Goal: Task Accomplishment & Management: Manage account settings

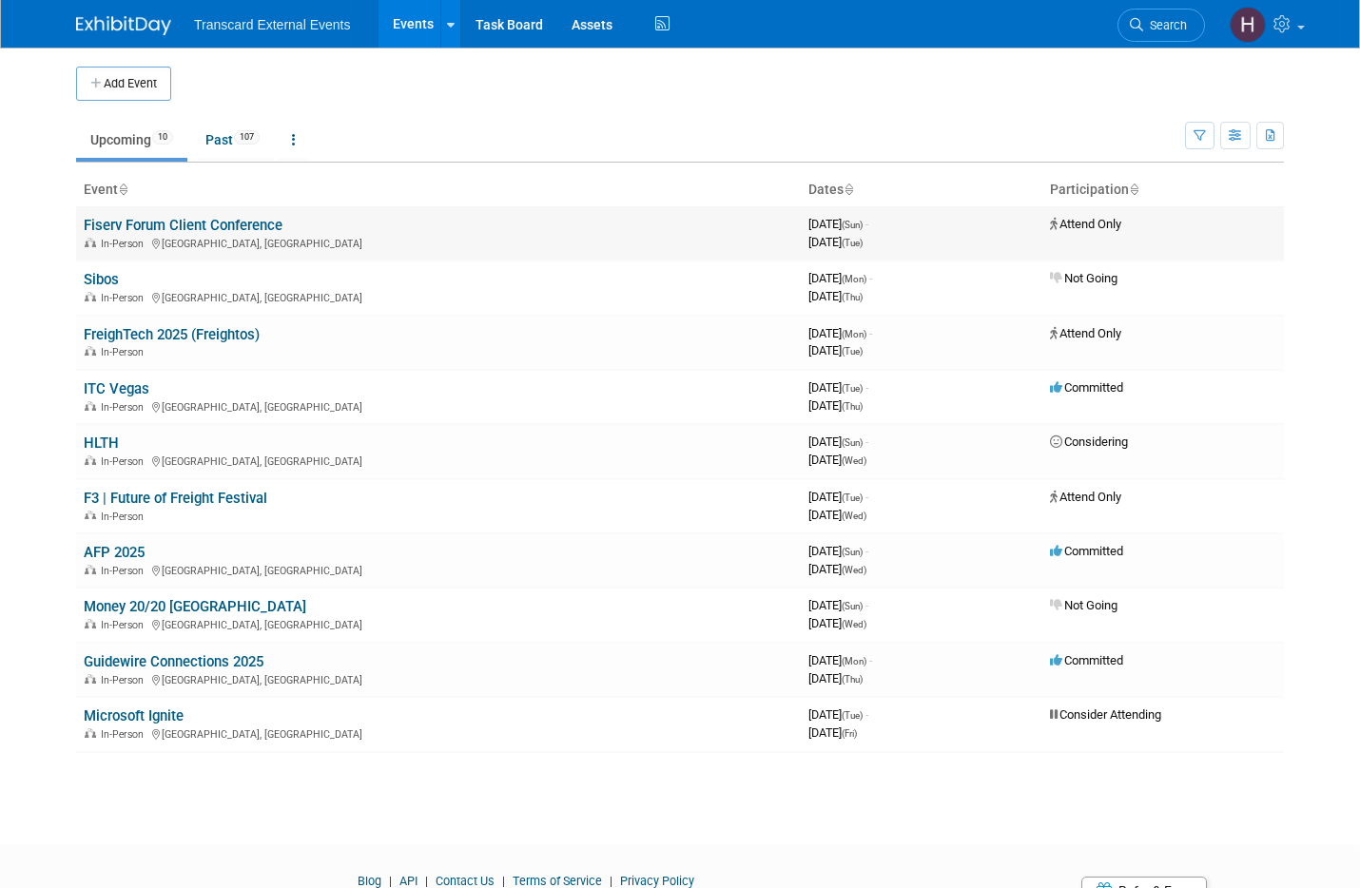
click at [152, 226] on link "Fiserv Forum Client Conference" at bounding box center [183, 225] width 199 height 17
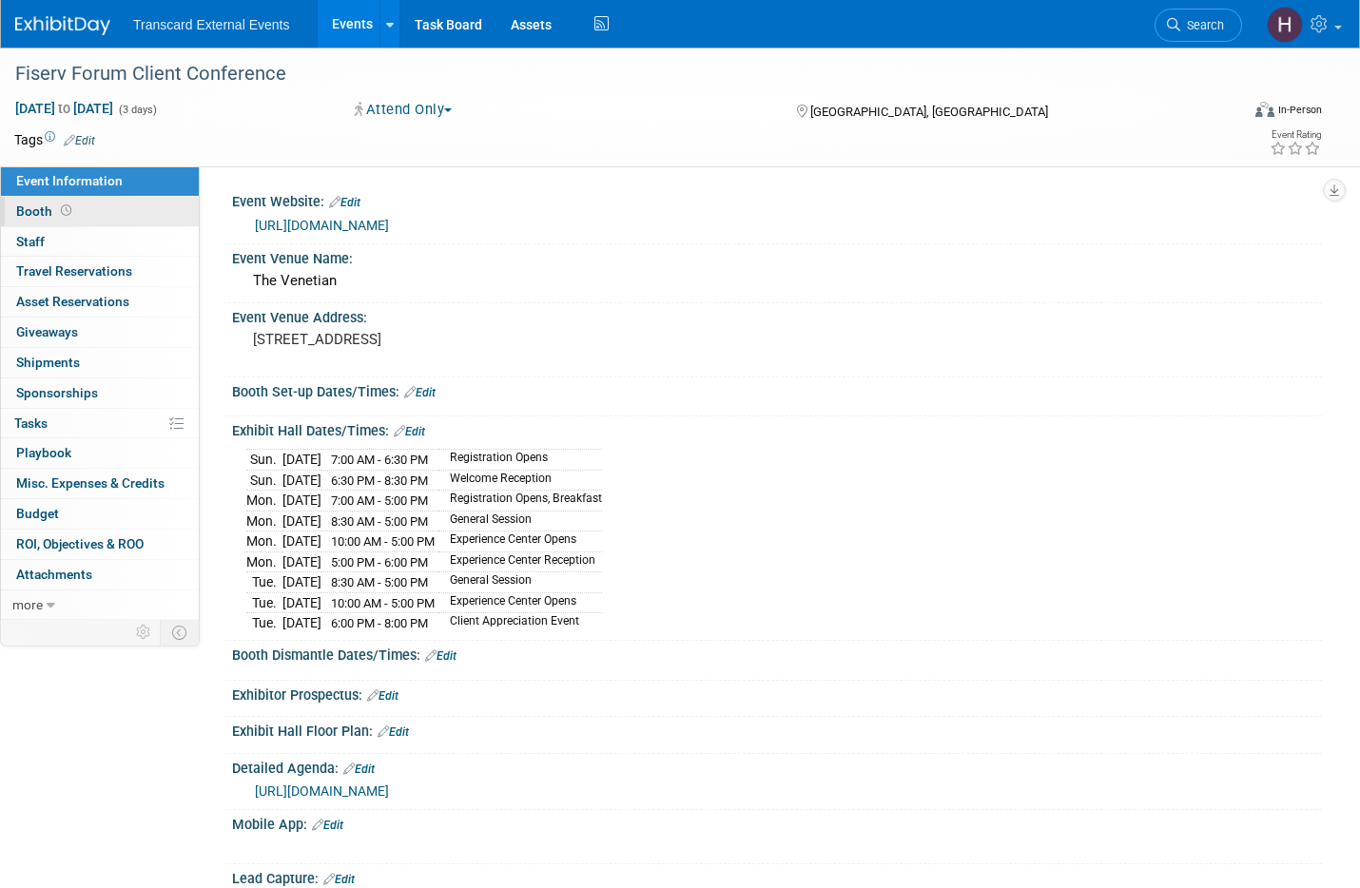
click at [77, 221] on link "Booth" at bounding box center [100, 211] width 198 height 29
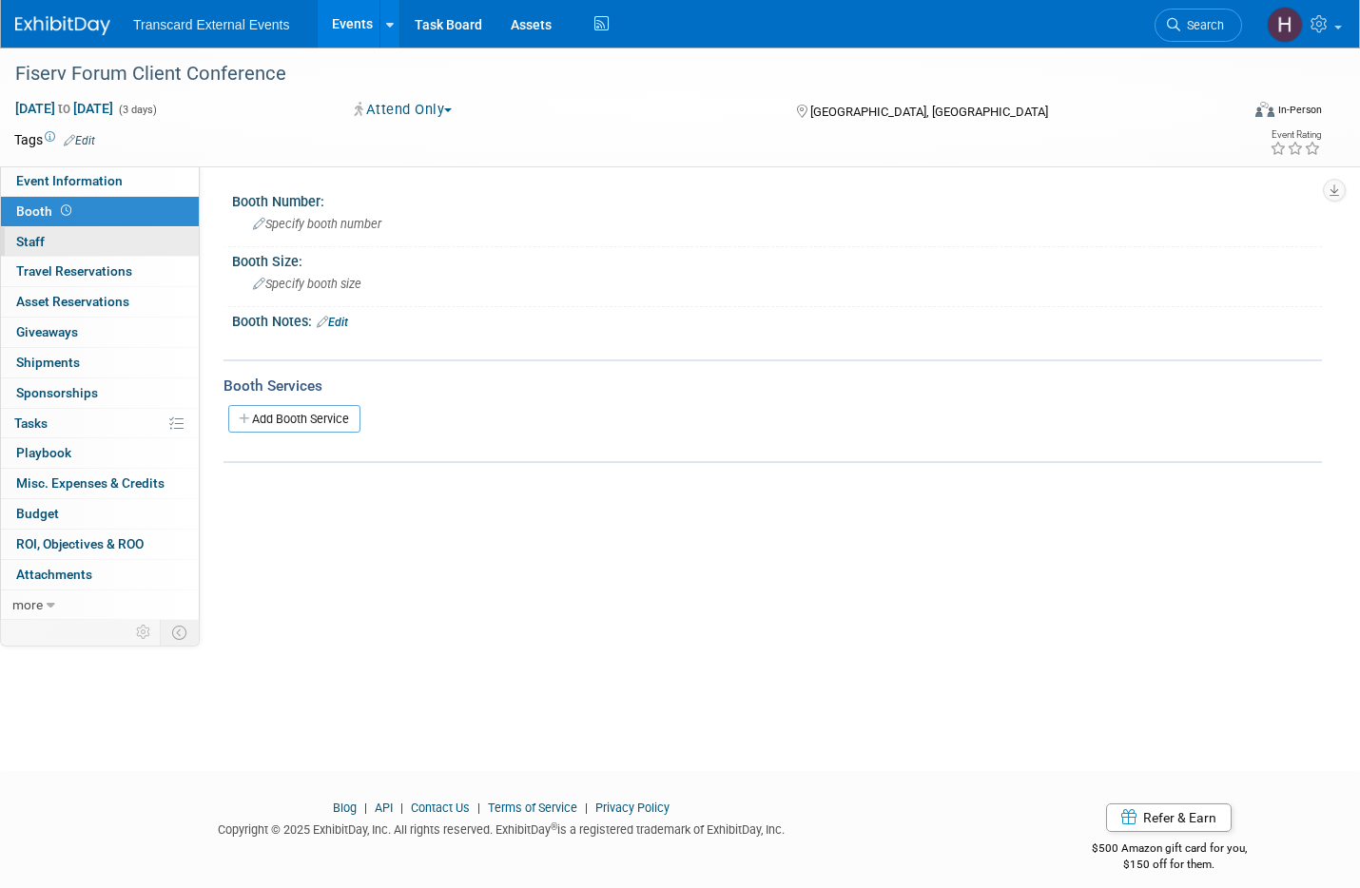
click at [75, 239] on link "0 Staff 0" at bounding box center [100, 241] width 198 height 29
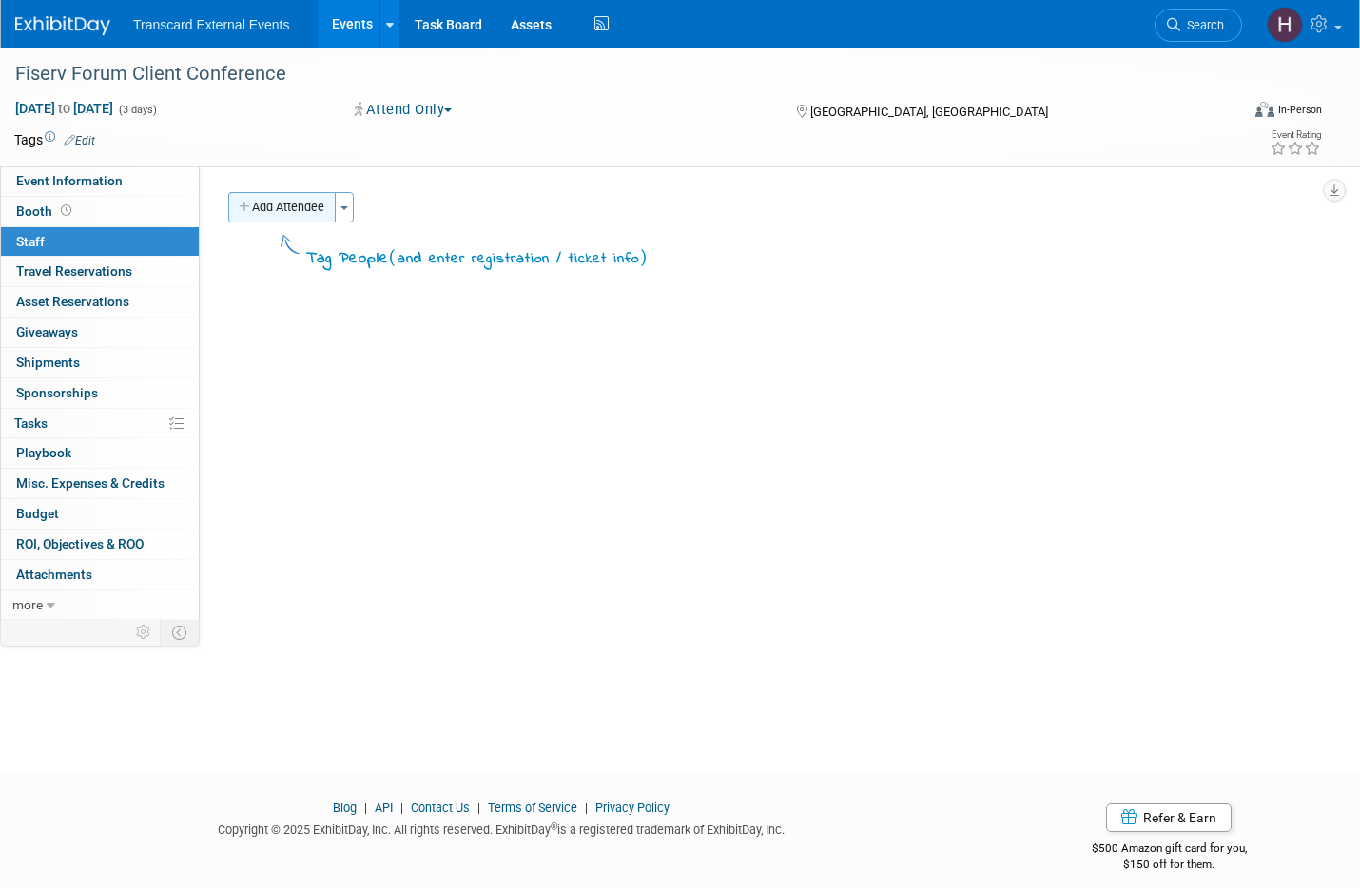
click at [294, 207] on button "Add Attendee" at bounding box center [281, 207] width 107 height 30
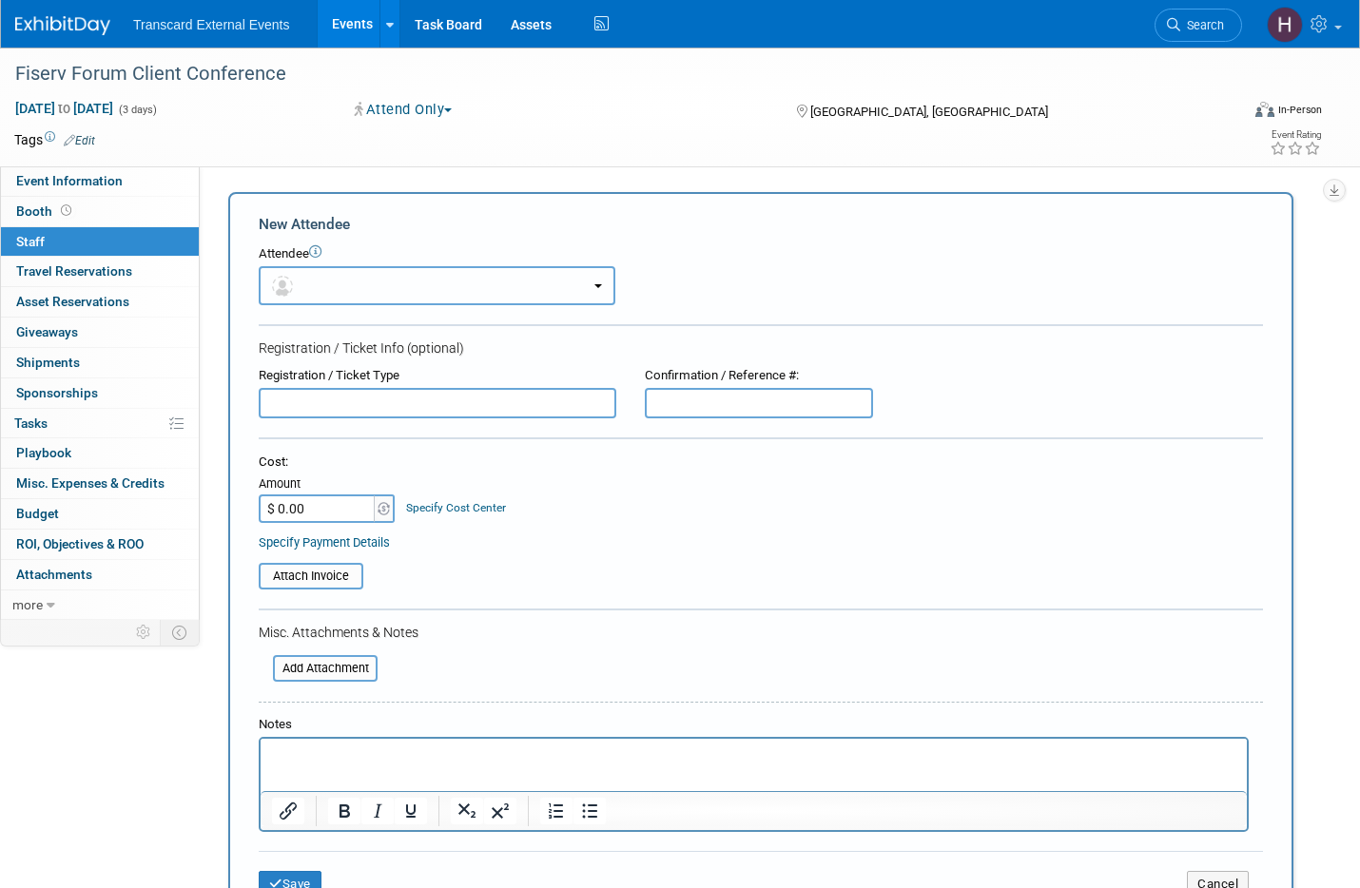
click at [304, 276] on button "button" at bounding box center [437, 285] width 357 height 39
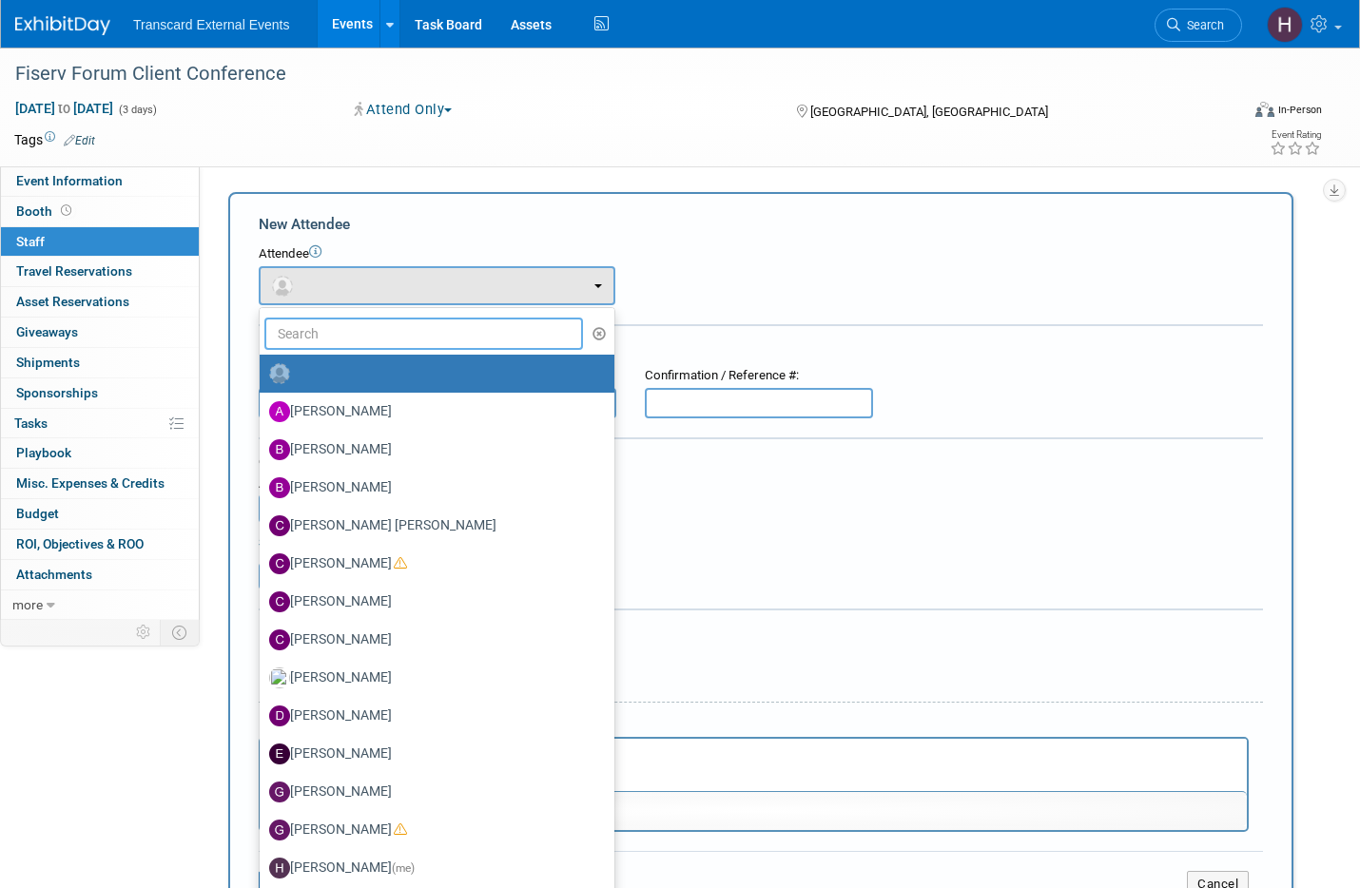
click at [358, 340] on input "text" at bounding box center [423, 334] width 319 height 32
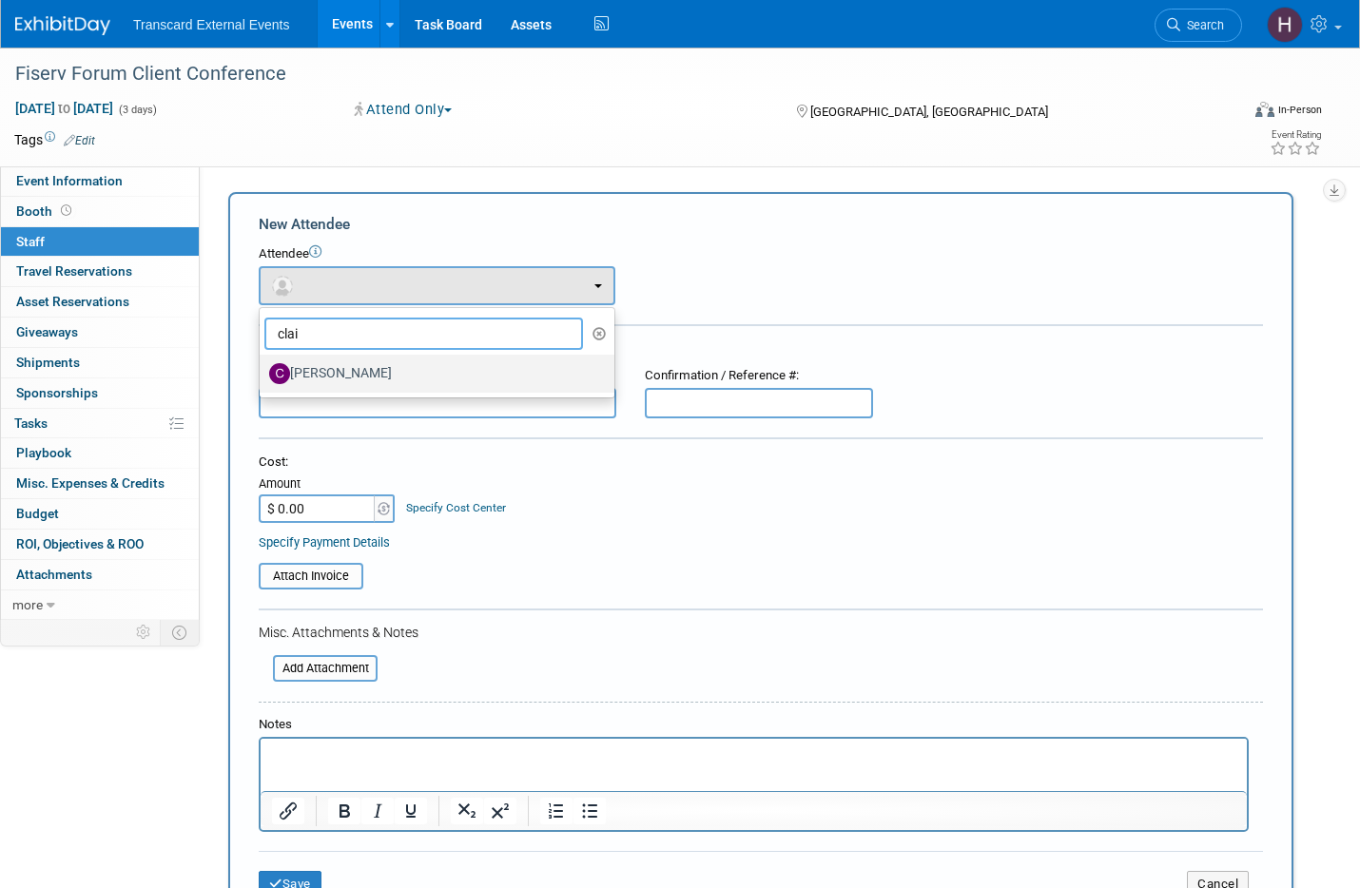
type input "clai"
click at [335, 369] on label "[PERSON_NAME]" at bounding box center [432, 373] width 326 height 30
click at [262, 369] on input "[PERSON_NAME]" at bounding box center [256, 371] width 12 height 12
select select "232ddc72-9834-4650-b6f3-bcec722578e5"
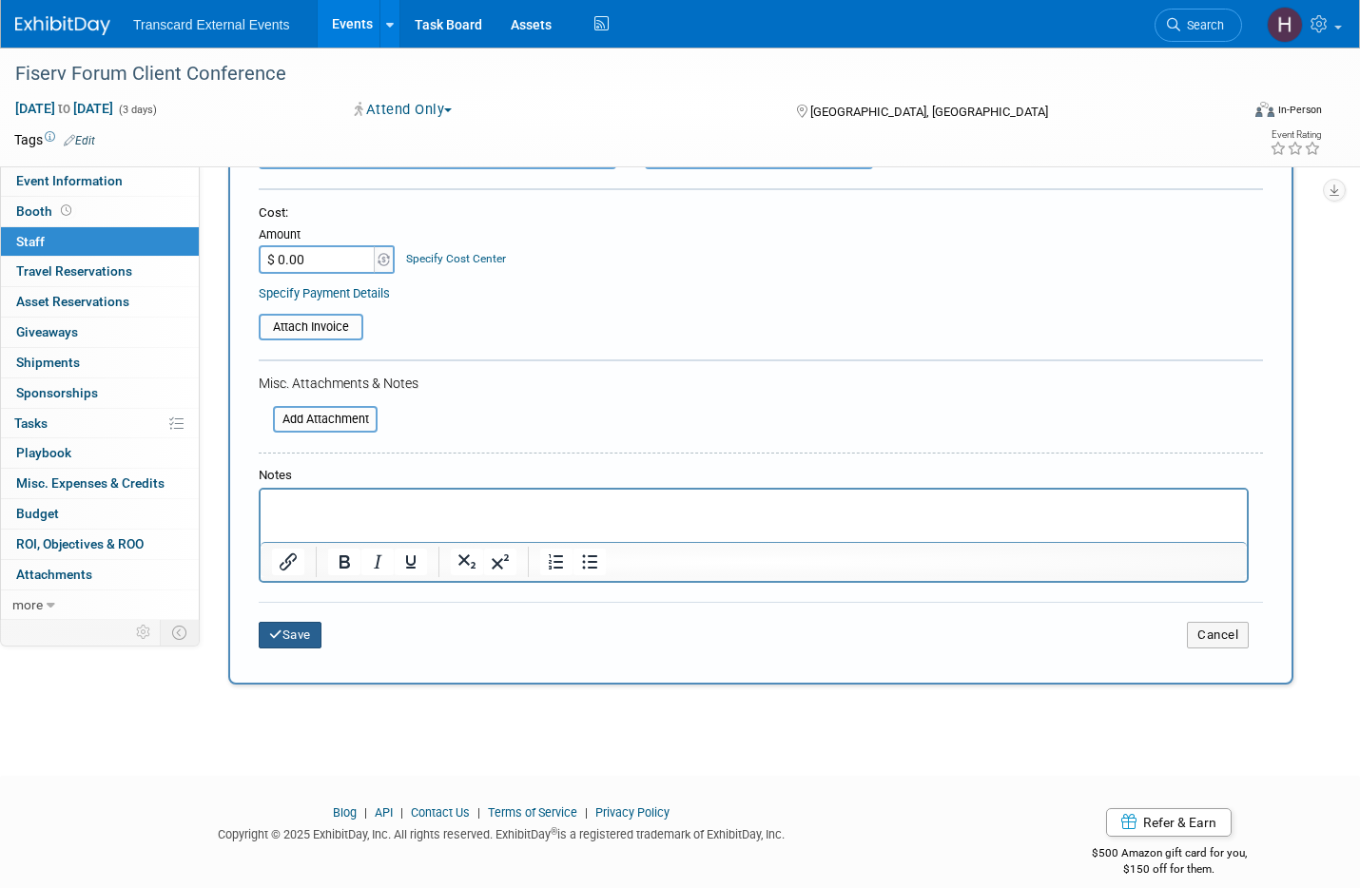
click at [306, 633] on button "Save" at bounding box center [290, 635] width 63 height 27
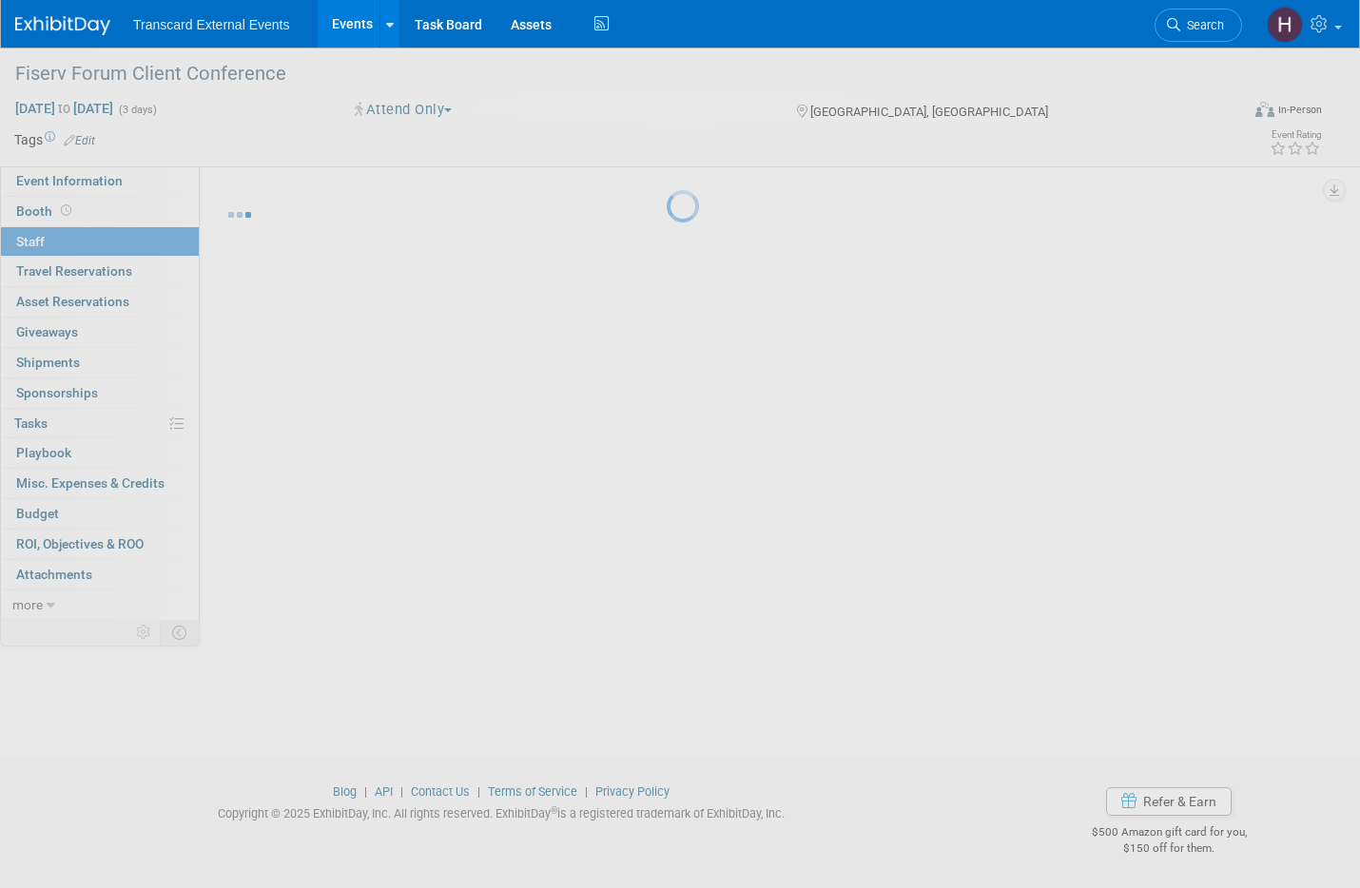
scroll to position [16, 0]
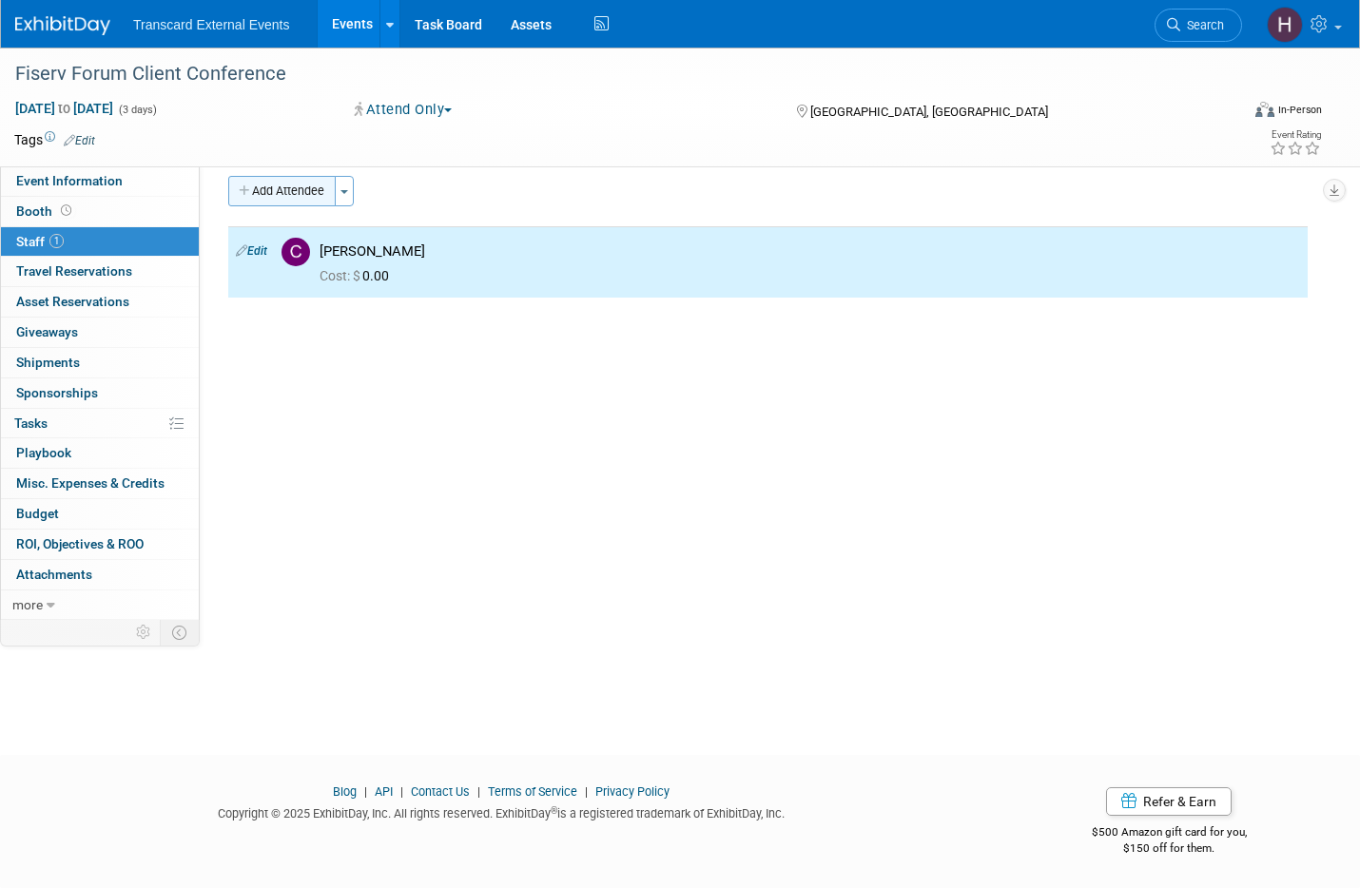
click at [280, 189] on button "Add Attendee" at bounding box center [281, 191] width 107 height 30
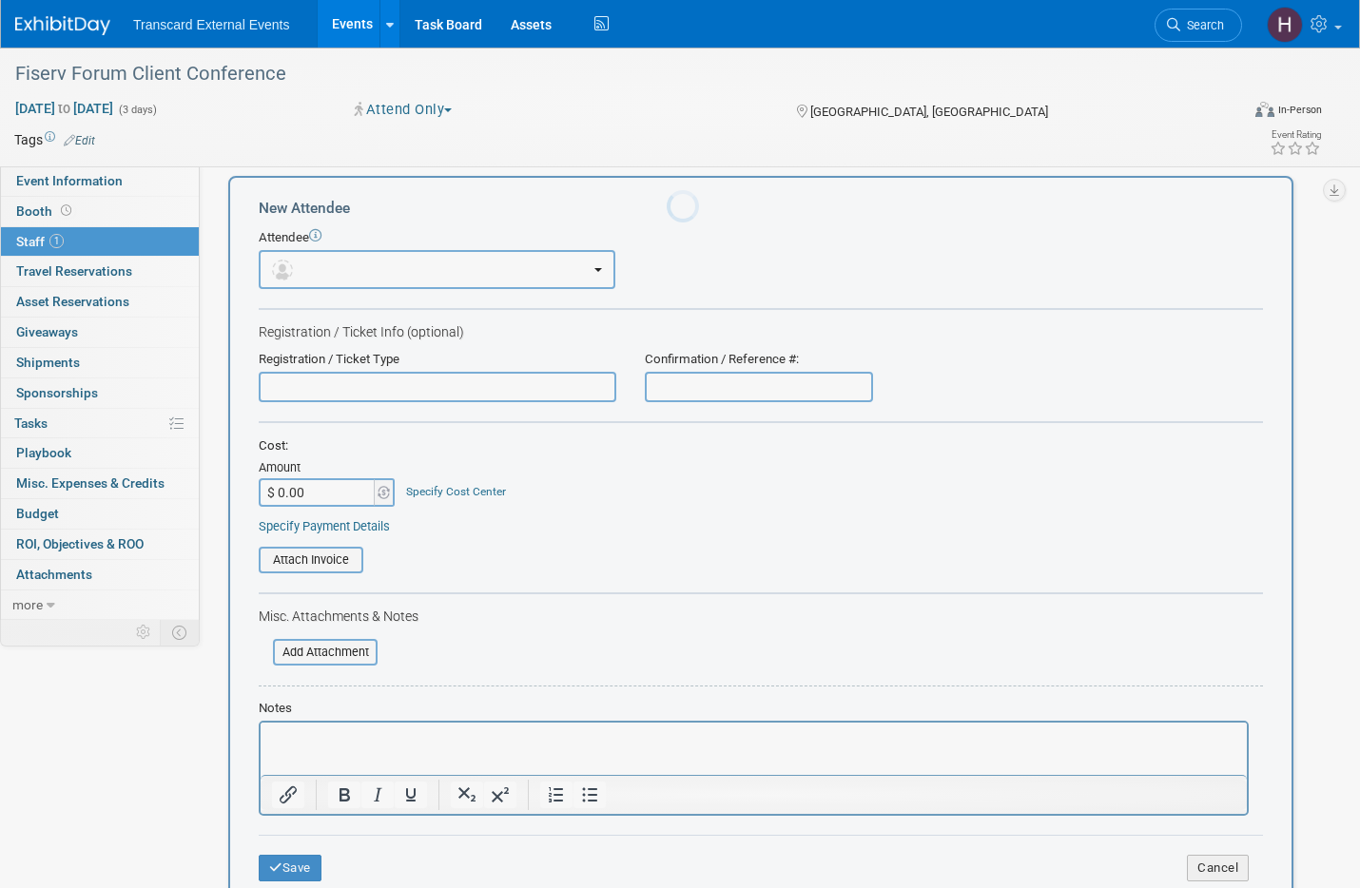
scroll to position [0, 0]
click at [376, 274] on button "button" at bounding box center [437, 269] width 357 height 39
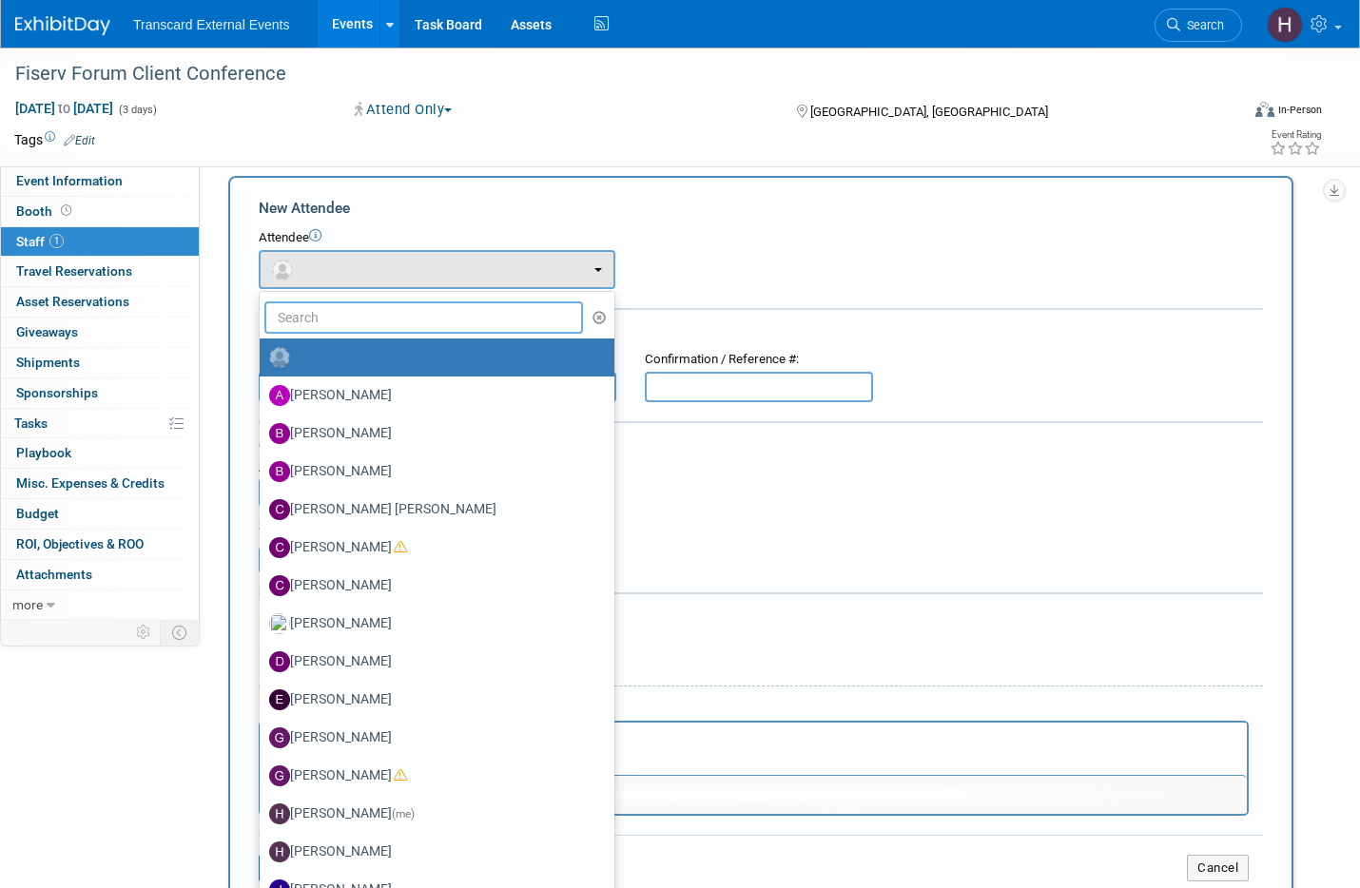
click at [377, 329] on input "text" at bounding box center [423, 317] width 319 height 32
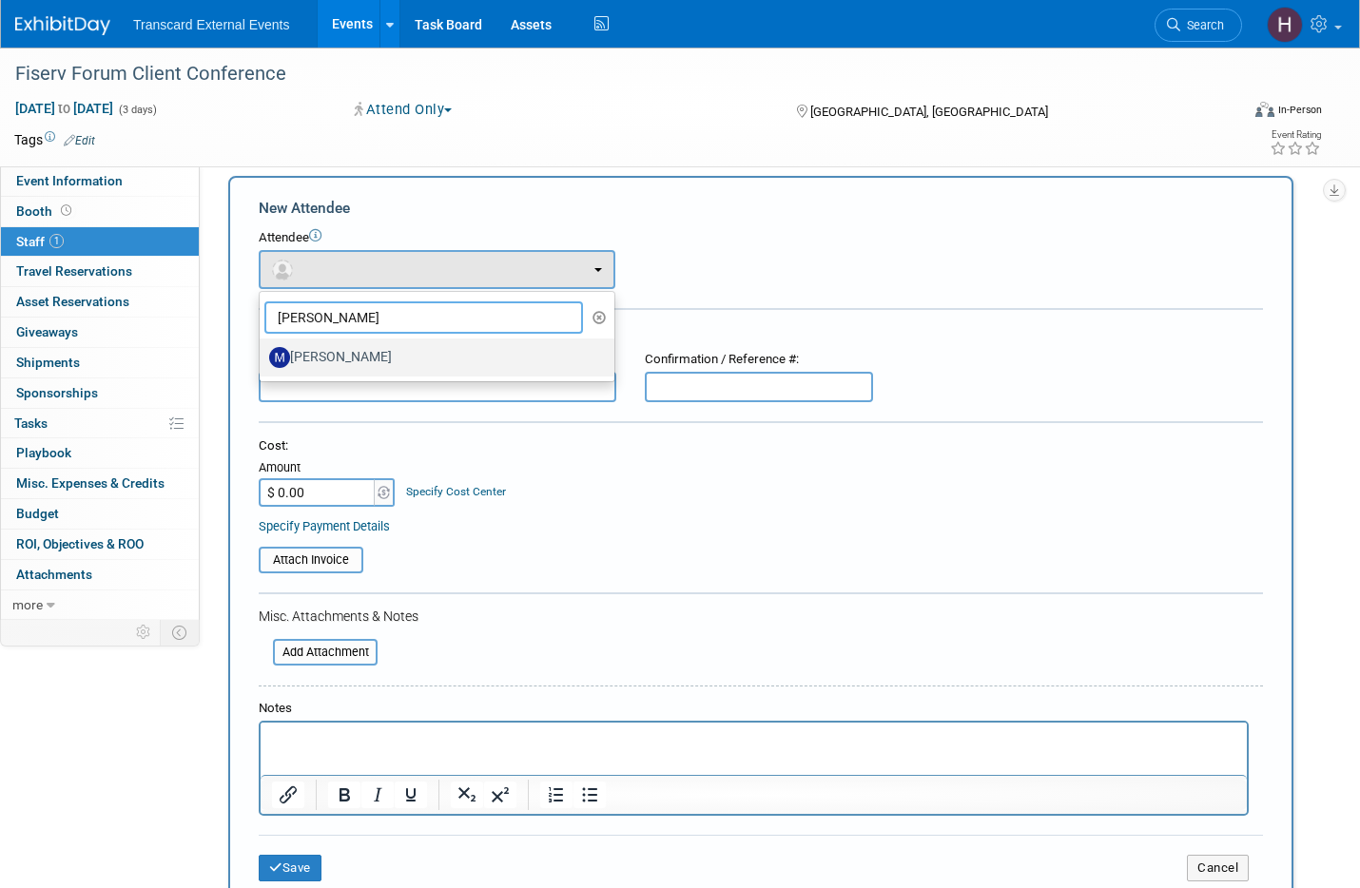
type input "[PERSON_NAME]"
click at [402, 367] on label "[PERSON_NAME]" at bounding box center [432, 357] width 326 height 30
click at [262, 361] on input "[PERSON_NAME]" at bounding box center [256, 355] width 12 height 12
select select "2a105243-4810-4d44-80fb-83928ebe2f61"
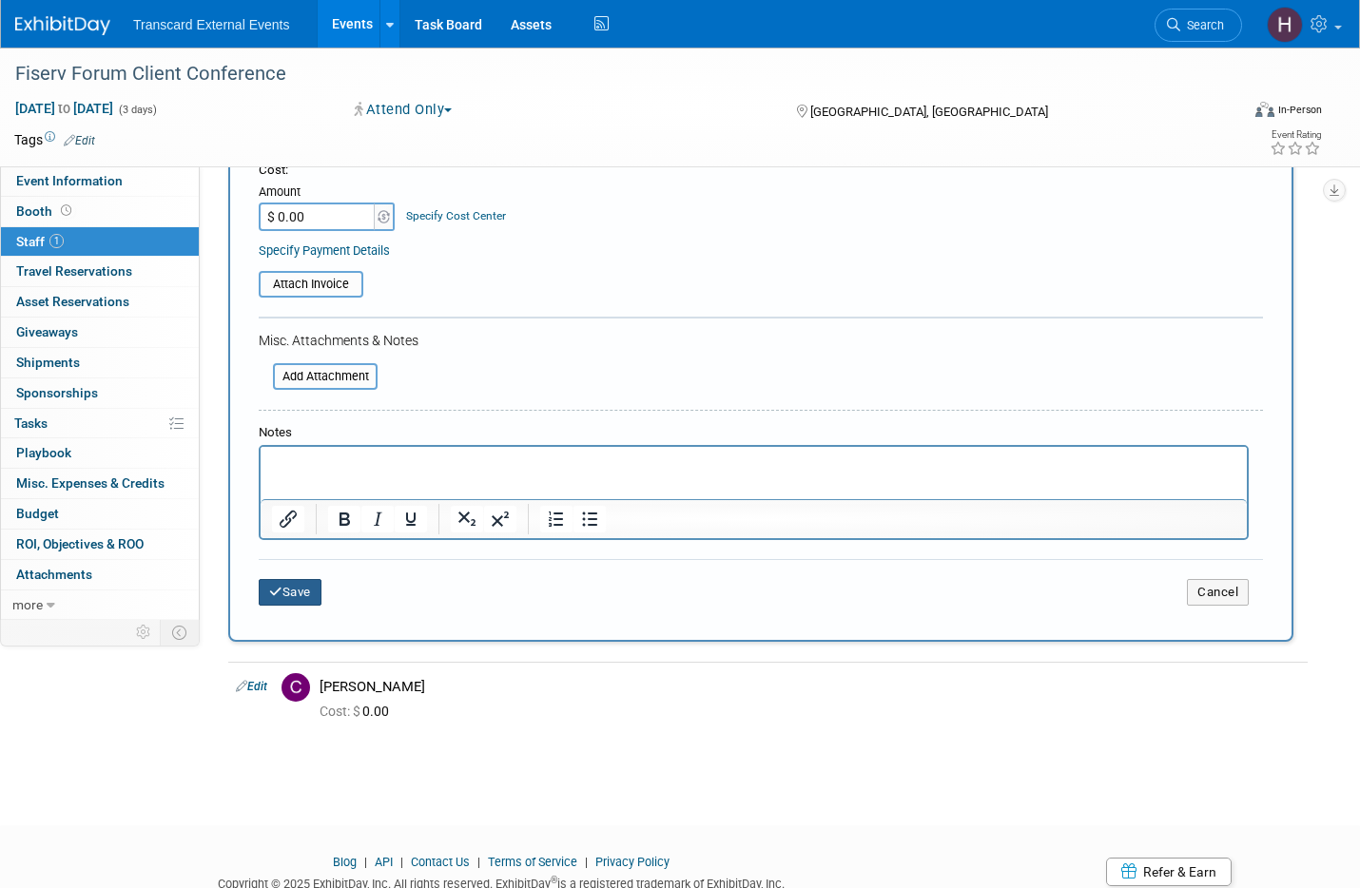
click at [300, 595] on button "Save" at bounding box center [290, 592] width 63 height 27
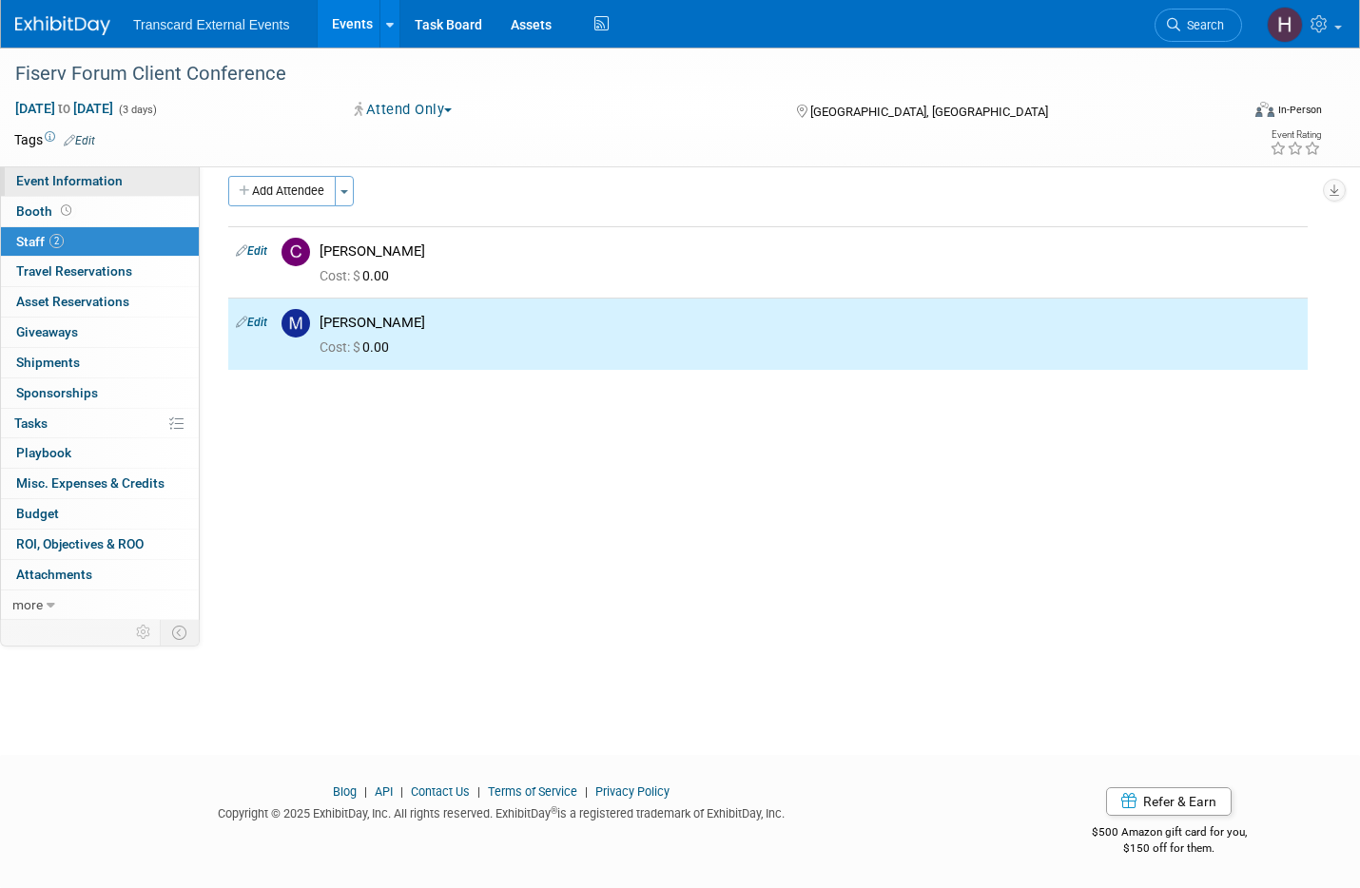
click at [118, 183] on span "Event Information" at bounding box center [69, 180] width 106 height 15
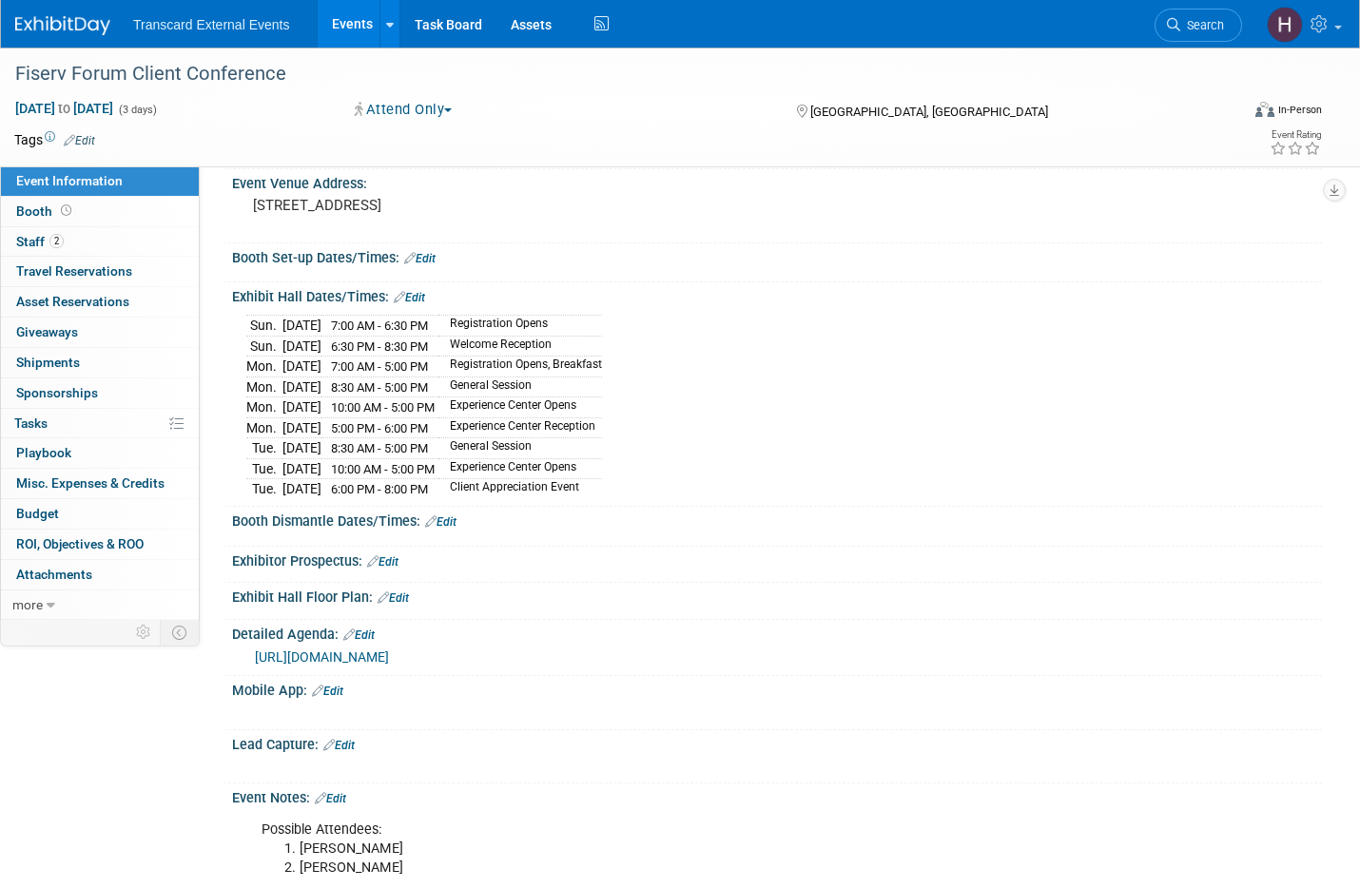
scroll to position [499, 0]
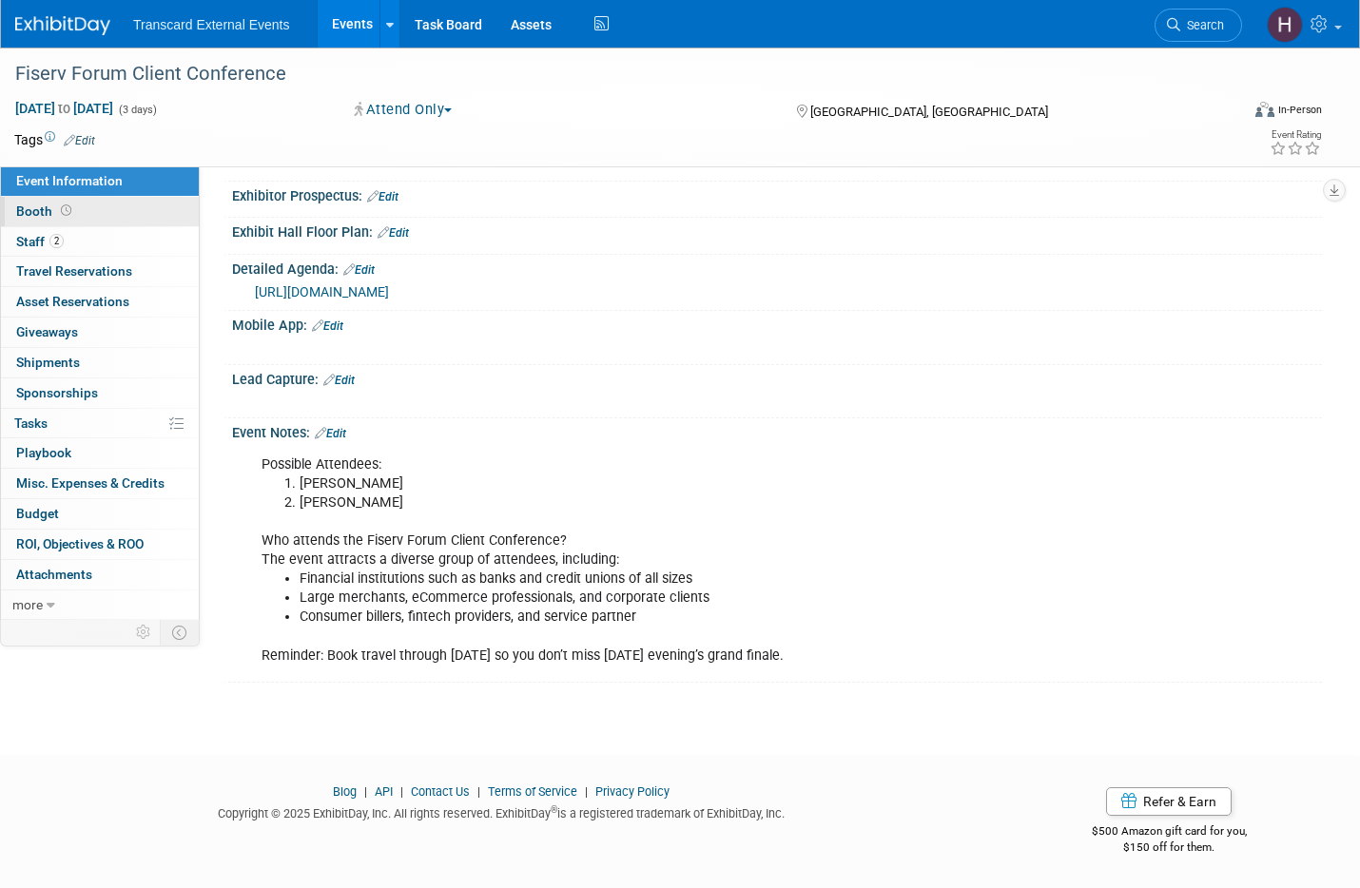
click at [120, 212] on link "Booth" at bounding box center [100, 211] width 198 height 29
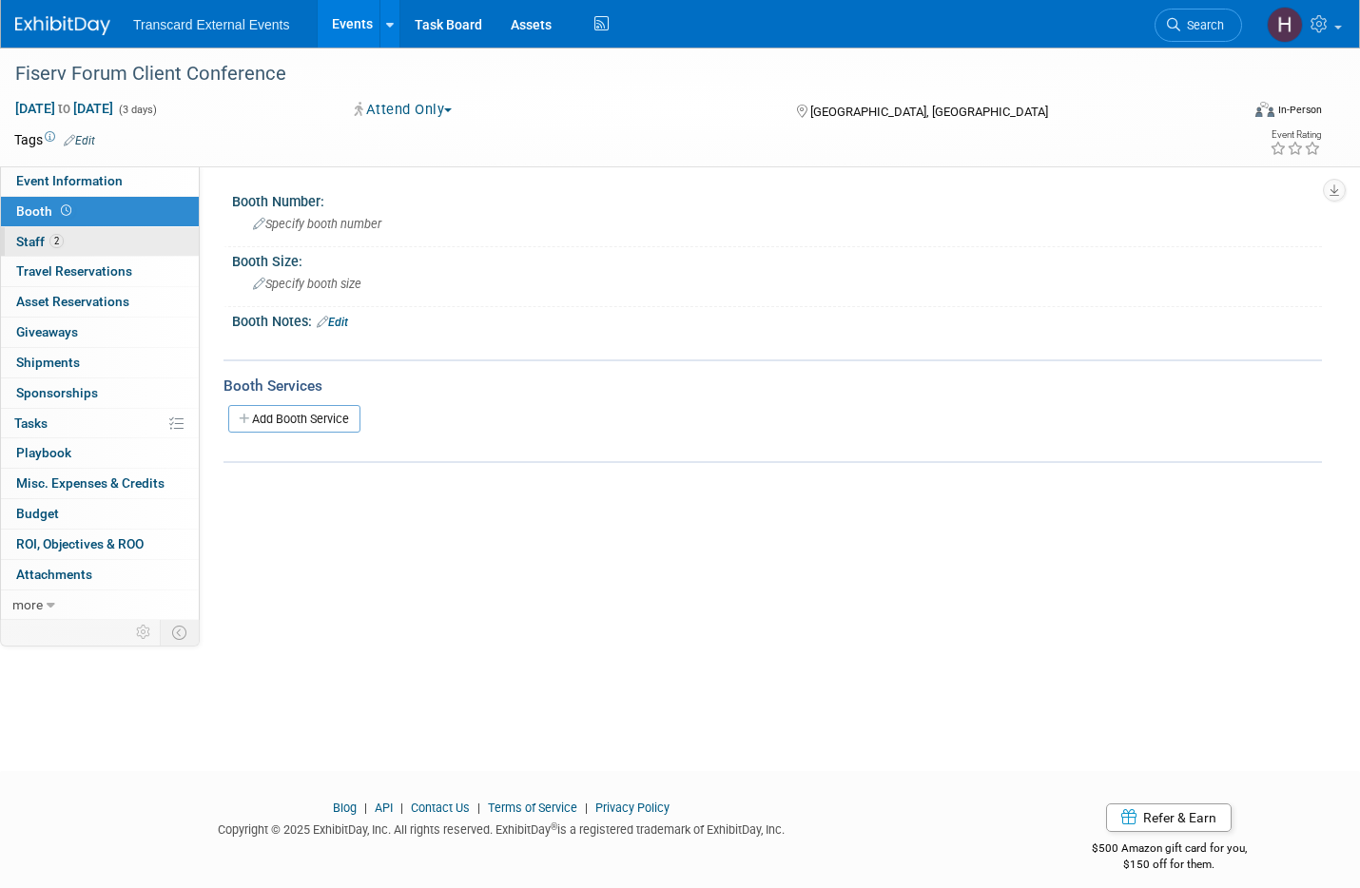
click at [106, 232] on link "2 Staff 2" at bounding box center [100, 241] width 198 height 29
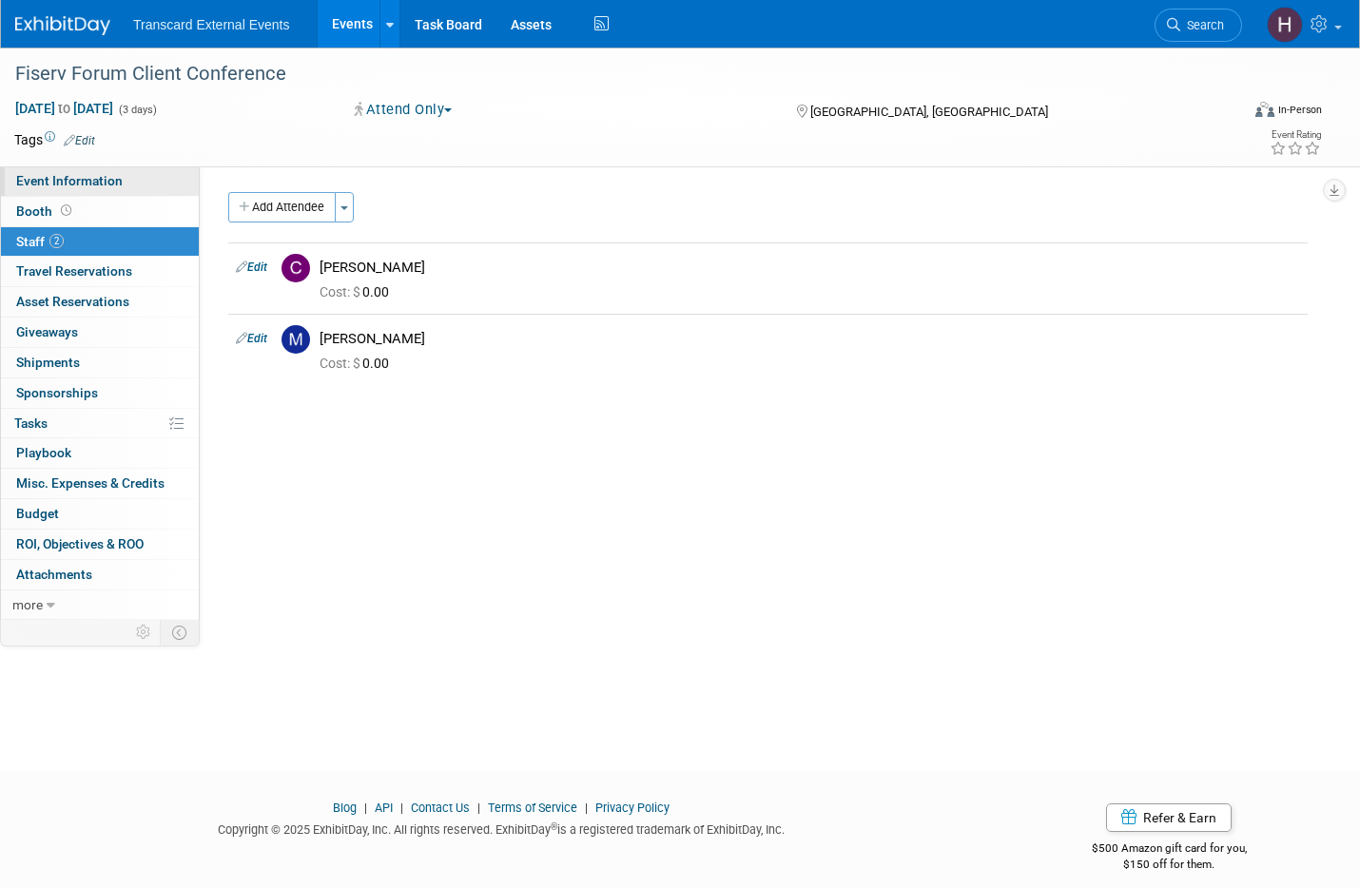
click at [98, 187] on span "Event Information" at bounding box center [69, 180] width 106 height 15
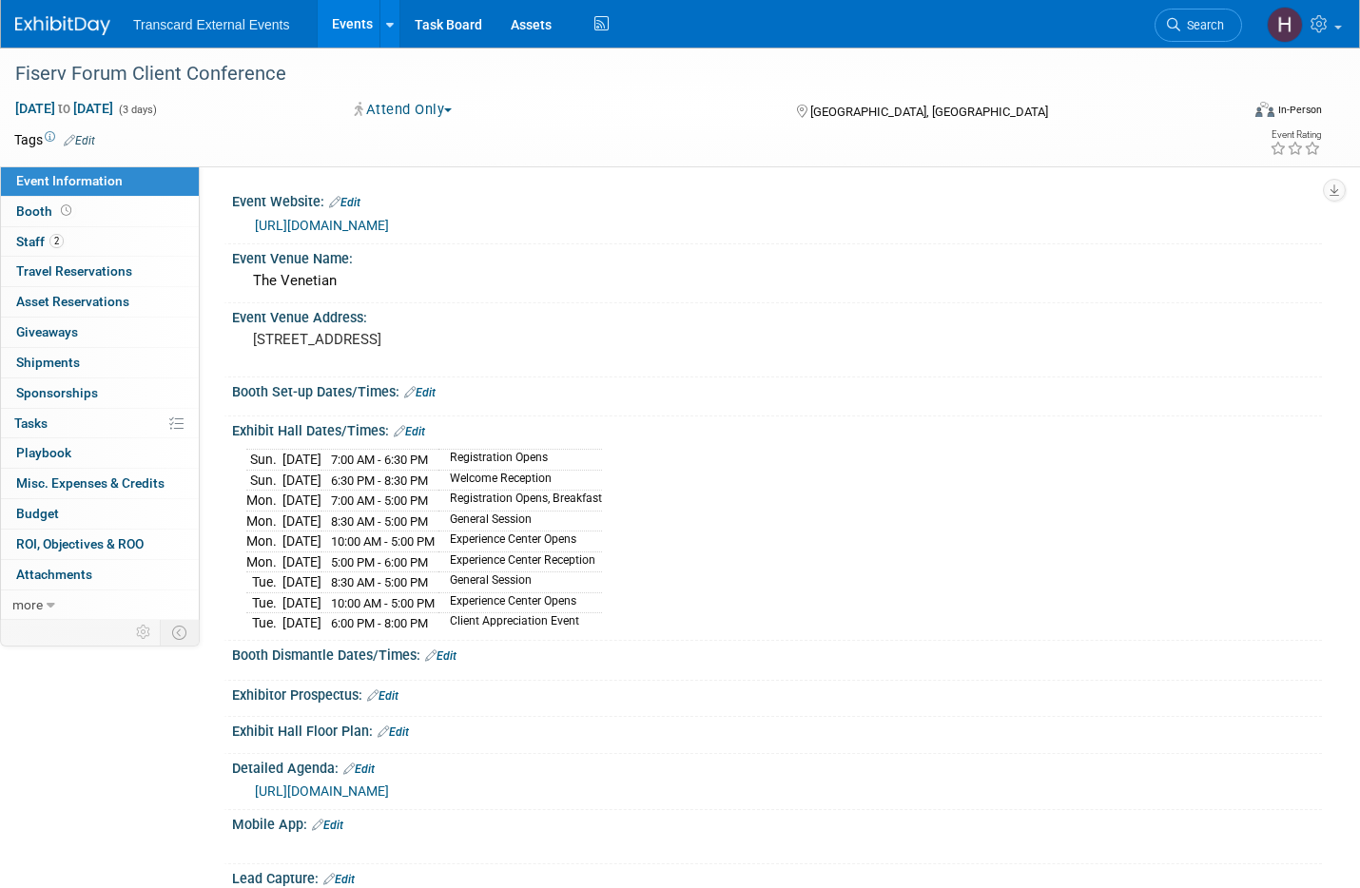
click at [69, 29] on img at bounding box center [62, 25] width 95 height 19
